Goal: Check status

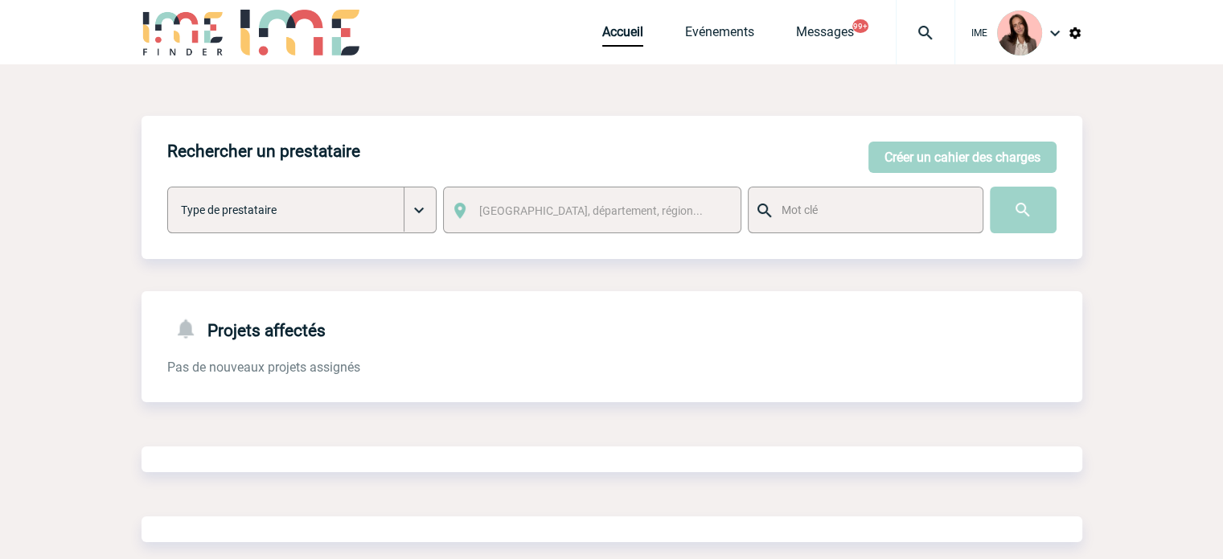
click at [931, 13] on div at bounding box center [925, 32] width 59 height 64
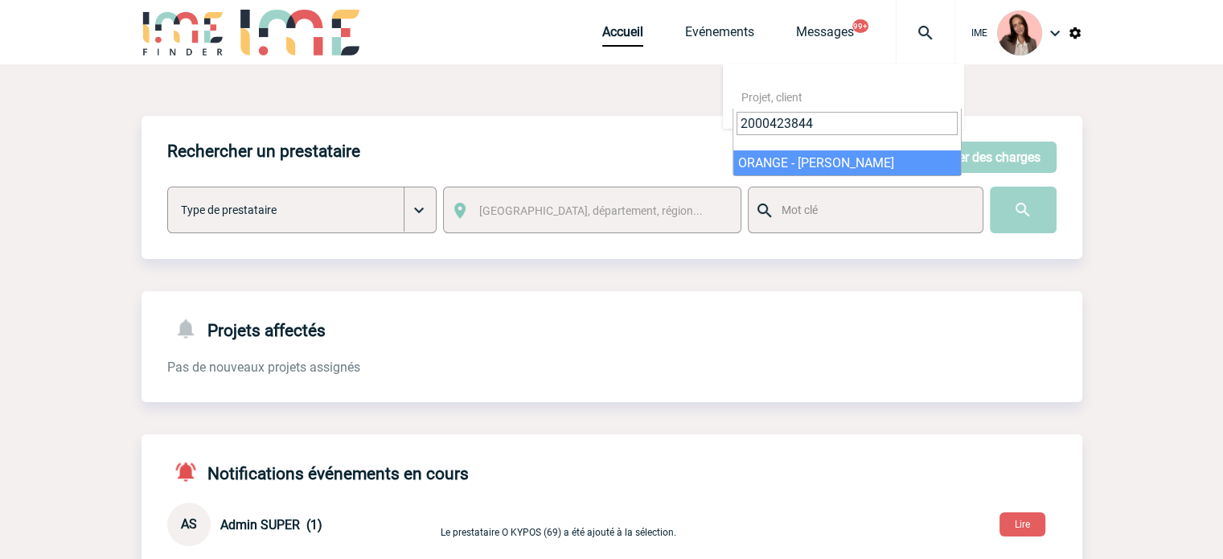
type input "2000423844"
select select "23345"
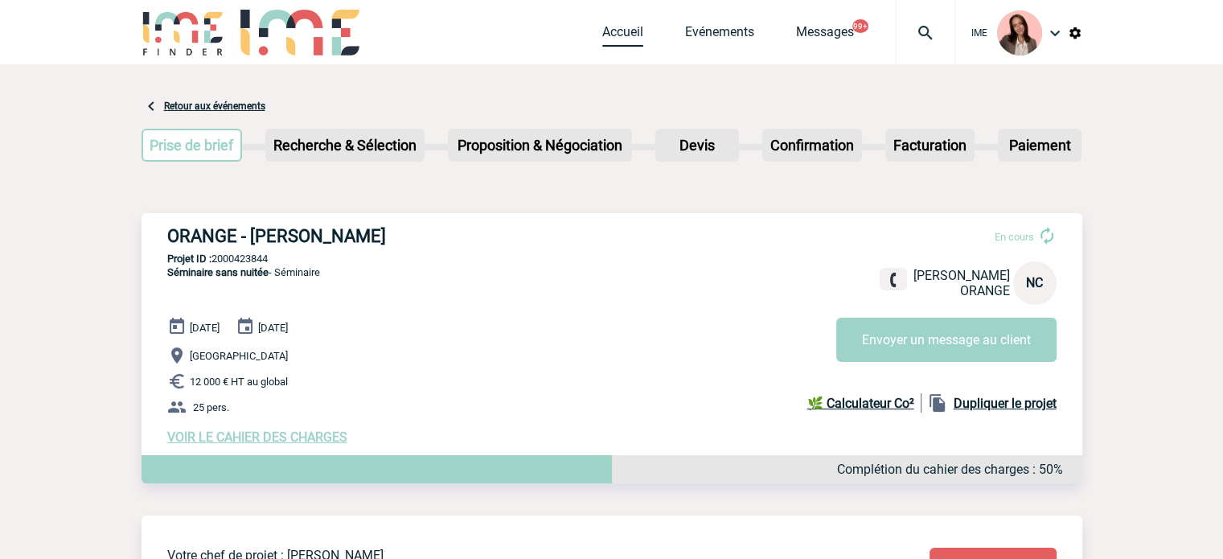
click at [611, 31] on link "Accueil" at bounding box center [622, 35] width 41 height 23
